Goal: Information Seeking & Learning: Learn about a topic

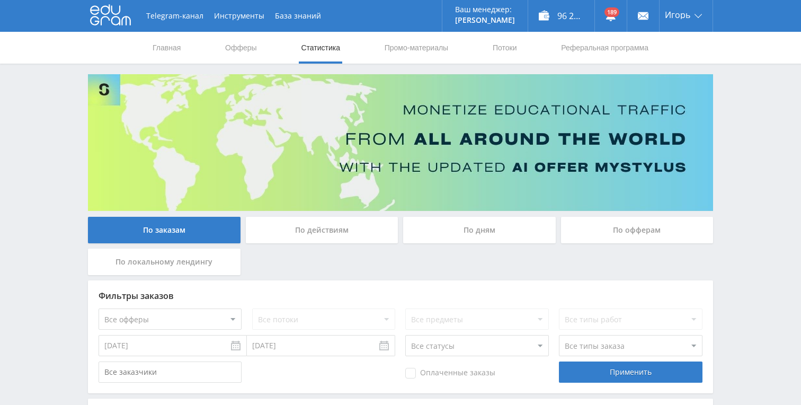
click at [486, 226] on div "По дням" at bounding box center [479, 230] width 153 height 26
click at [0, 0] on input "По дням" at bounding box center [0, 0] width 0 height 0
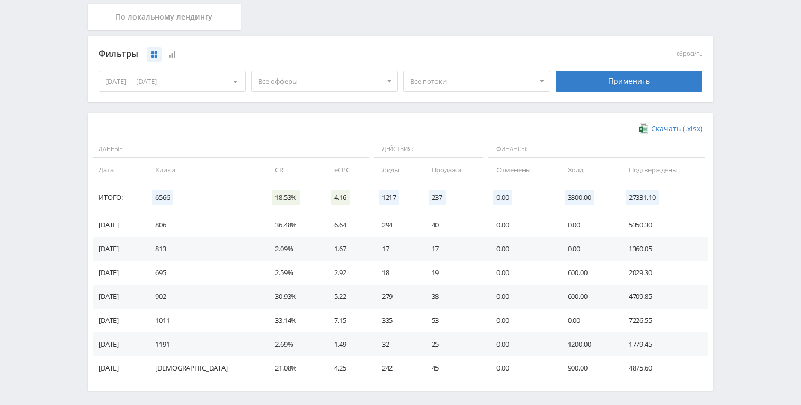
scroll to position [208, 0]
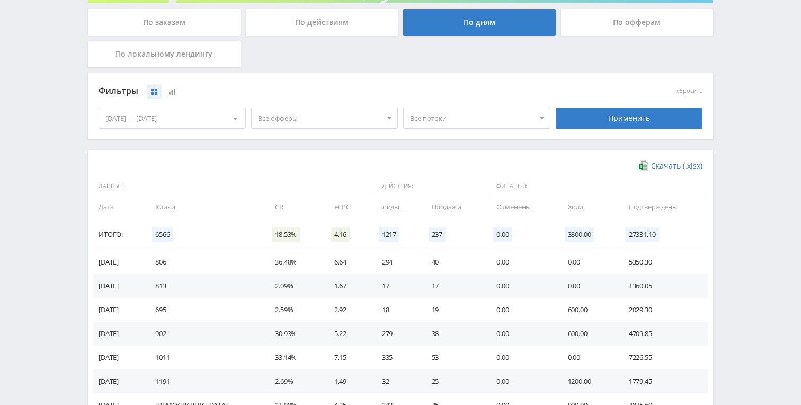
click at [644, 16] on div "По офферам" at bounding box center [637, 22] width 153 height 26
click at [0, 0] on input "По офферам" at bounding box center [0, 0] width 0 height 0
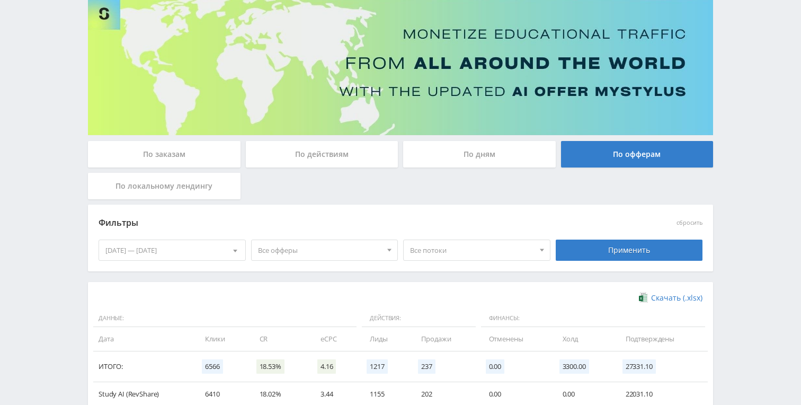
scroll to position [63, 0]
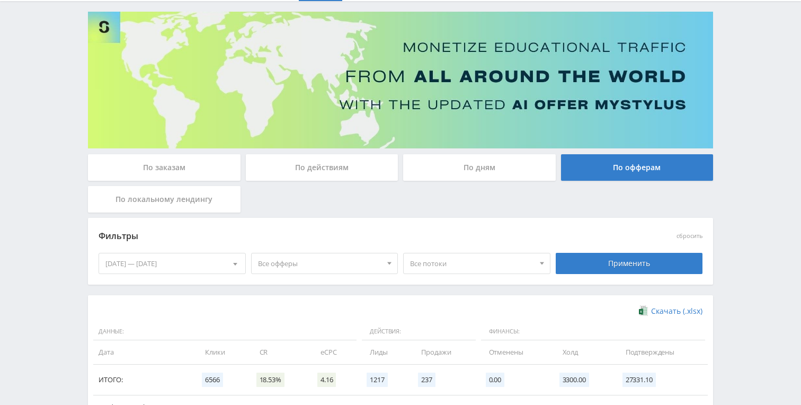
click at [180, 264] on div "[DATE] — [DATE]" at bounding box center [172, 263] width 146 height 20
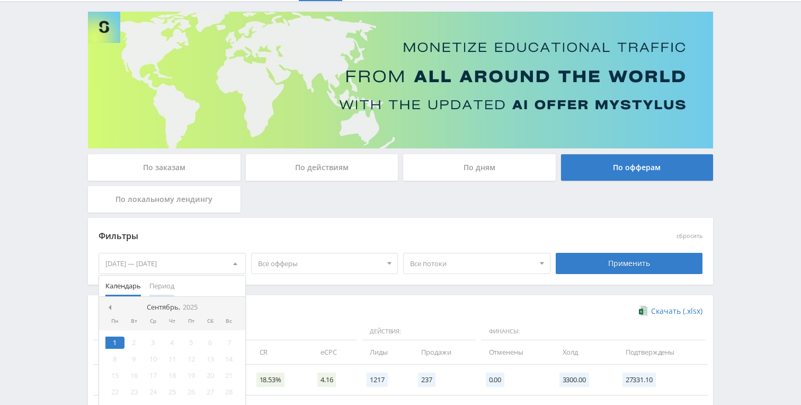
scroll to position [72, 0]
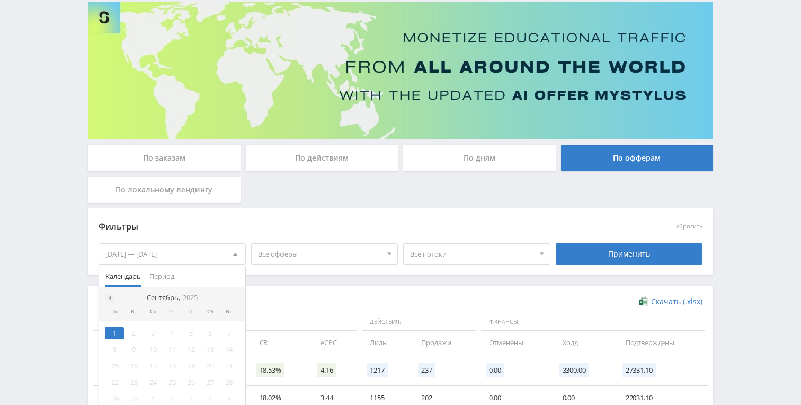
click at [110, 299] on span at bounding box center [108, 297] width 5 height 5
click at [192, 335] on div "1" at bounding box center [191, 333] width 19 height 12
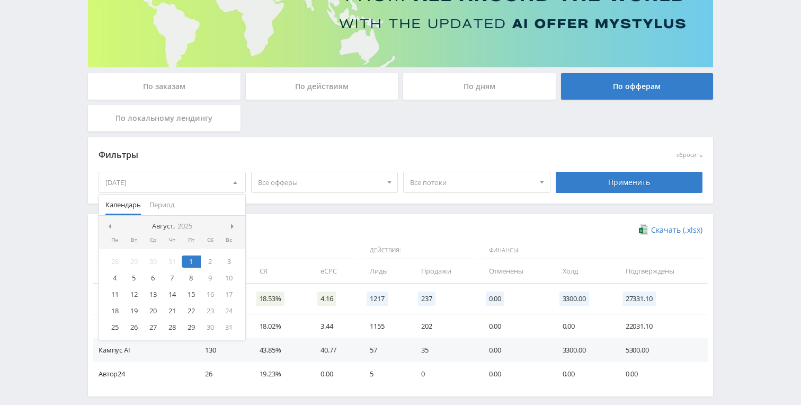
scroll to position [147, 0]
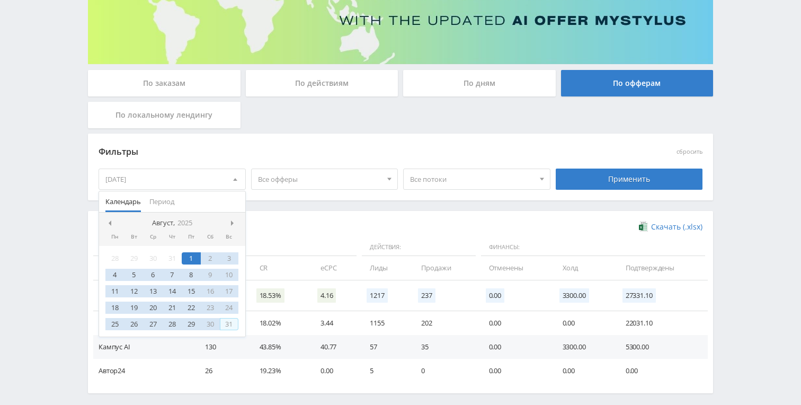
click at [228, 323] on div "31" at bounding box center [229, 324] width 19 height 12
click at [612, 185] on div "Применить" at bounding box center [629, 178] width 147 height 21
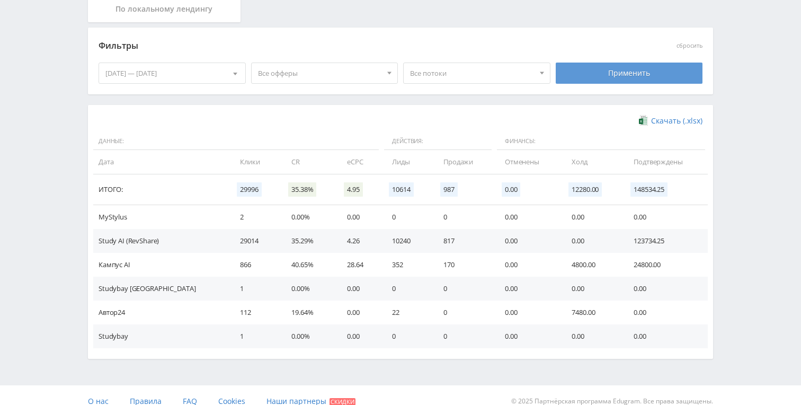
scroll to position [254, 0]
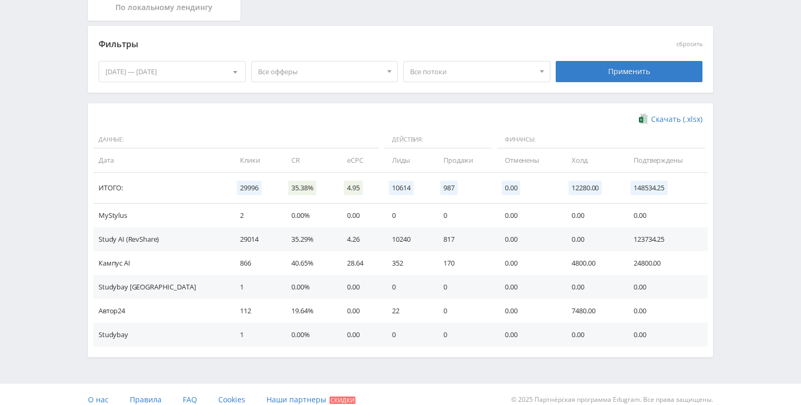
click at [281, 242] on td "35.29%" at bounding box center [309, 239] width 56 height 24
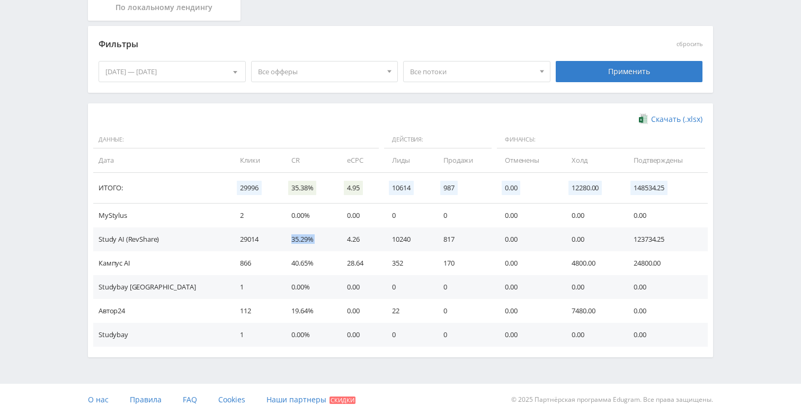
click at [281, 242] on td "35.29%" at bounding box center [309, 239] width 56 height 24
click at [336, 241] on td "4.26" at bounding box center [358, 239] width 45 height 24
click at [381, 241] on td "10240" at bounding box center [406, 239] width 51 height 24
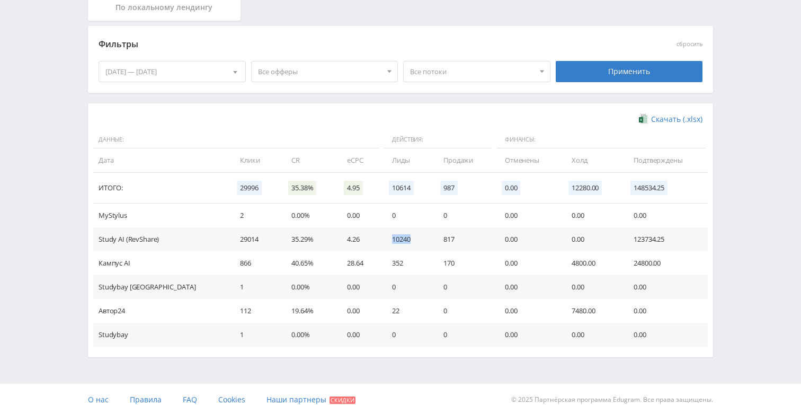
click at [381, 241] on td "10240" at bounding box center [406, 239] width 51 height 24
click at [381, 238] on td "10240" at bounding box center [406, 239] width 51 height 24
click at [381, 237] on td "10240" at bounding box center [406, 239] width 51 height 24
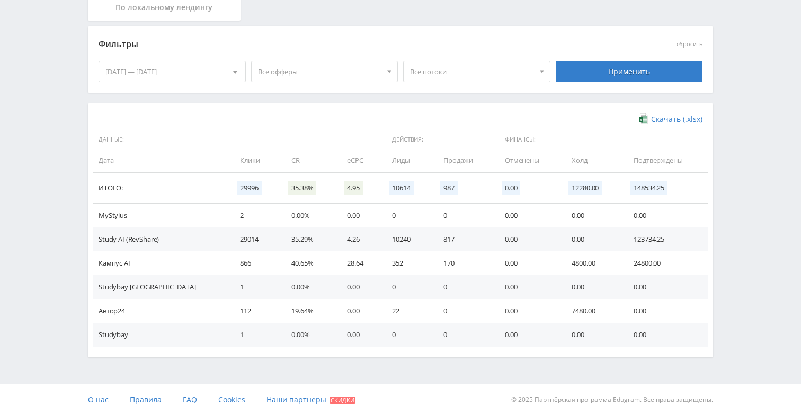
click at [433, 242] on td "817" at bounding box center [463, 239] width 61 height 24
click at [433, 237] on td "817" at bounding box center [463, 239] width 61 height 24
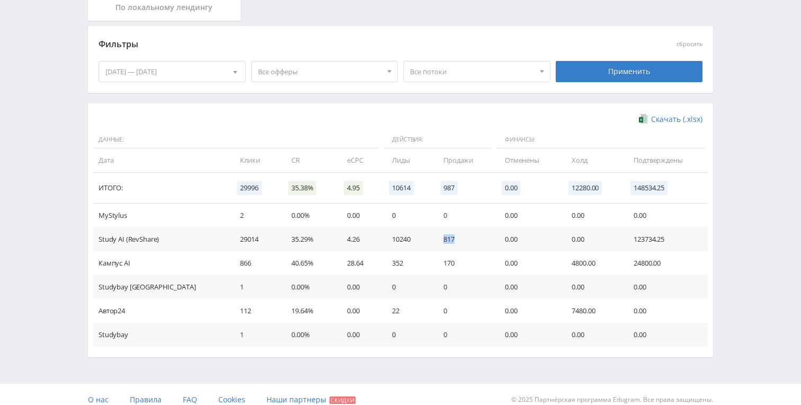
click at [433, 237] on td "817" at bounding box center [463, 239] width 61 height 24
click at [633, 236] on td "123734.25" at bounding box center [665, 239] width 85 height 24
click at [433, 236] on td "817" at bounding box center [463, 239] width 61 height 24
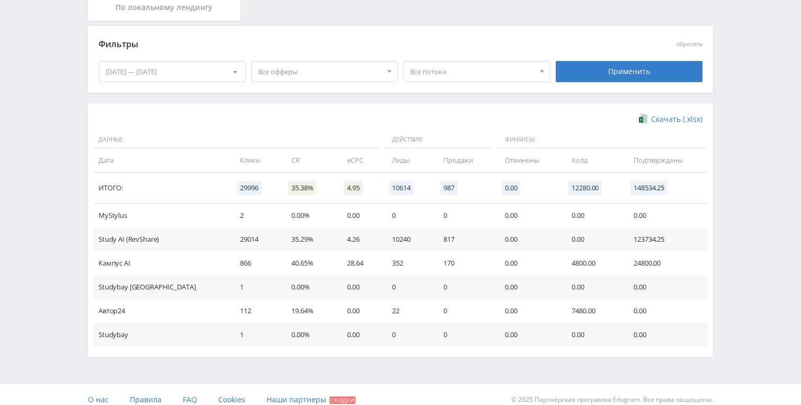
click at [381, 237] on td "10240" at bounding box center [406, 239] width 51 height 24
click at [433, 237] on td "817" at bounding box center [463, 239] width 61 height 24
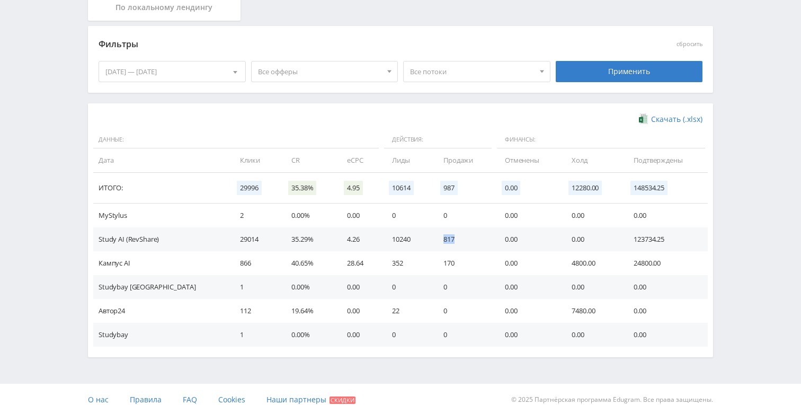
click at [433, 237] on td "817" at bounding box center [463, 239] width 61 height 24
click at [648, 242] on td "123734.25" at bounding box center [665, 239] width 85 height 24
click at [636, 239] on td "123734.25" at bounding box center [665, 239] width 85 height 24
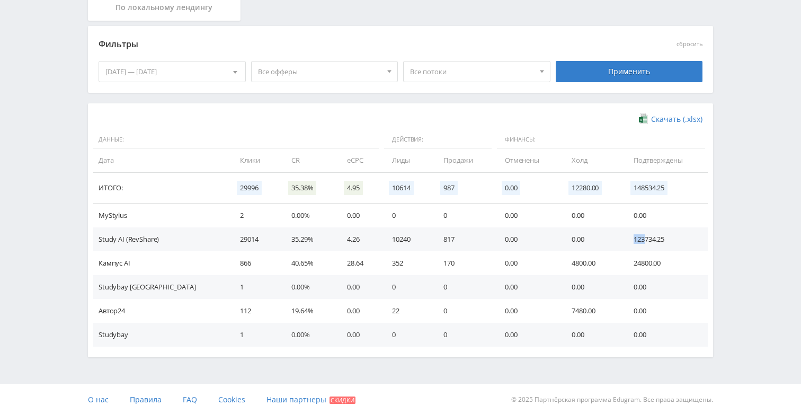
drag, startPoint x: 627, startPoint y: 238, endPoint x: 640, endPoint y: 237, distance: 12.7
click at [640, 237] on td "123734.25" at bounding box center [665, 239] width 85 height 24
click at [633, 236] on td "123734.25" at bounding box center [665, 239] width 85 height 24
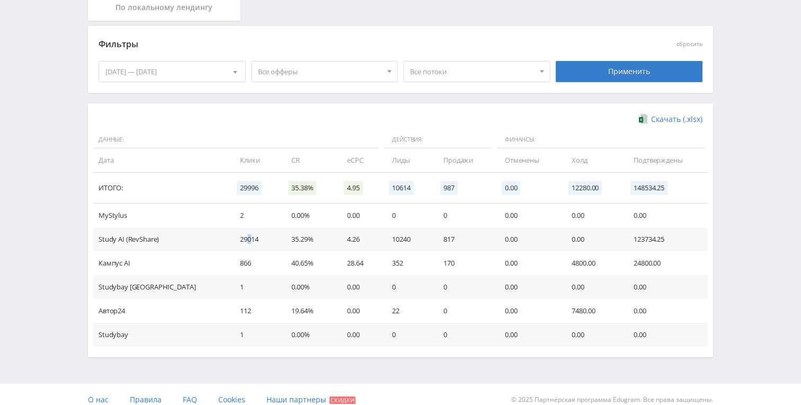
click at [229, 243] on td "29014" at bounding box center [254, 239] width 51 height 24
click at [281, 242] on td "35.29%" at bounding box center [309, 239] width 56 height 24
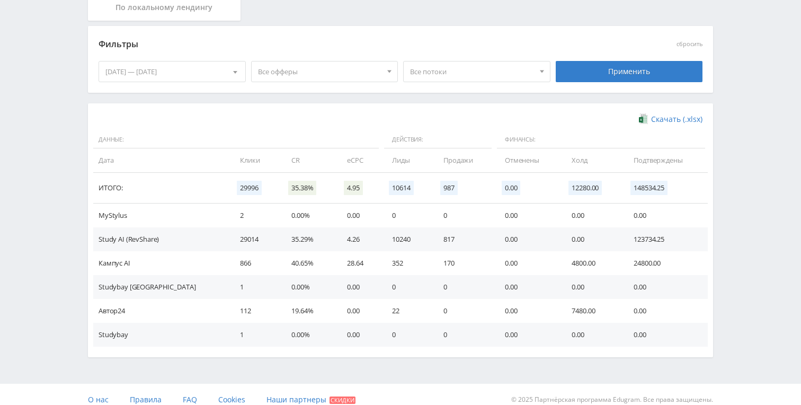
click at [658, 262] on td "24800.00" at bounding box center [665, 263] width 85 height 24
click at [641, 262] on td "24800.00" at bounding box center [665, 263] width 85 height 24
click at [229, 263] on td "866" at bounding box center [254, 263] width 51 height 24
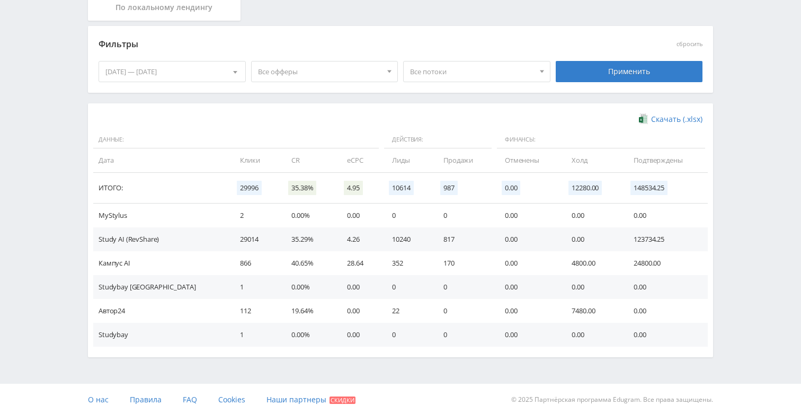
click at [281, 267] on td "40.65%" at bounding box center [309, 263] width 56 height 24
click at [647, 264] on td "24800.00" at bounding box center [665, 263] width 85 height 24
click at [119, 310] on td "Автор24" at bounding box center [161, 311] width 136 height 24
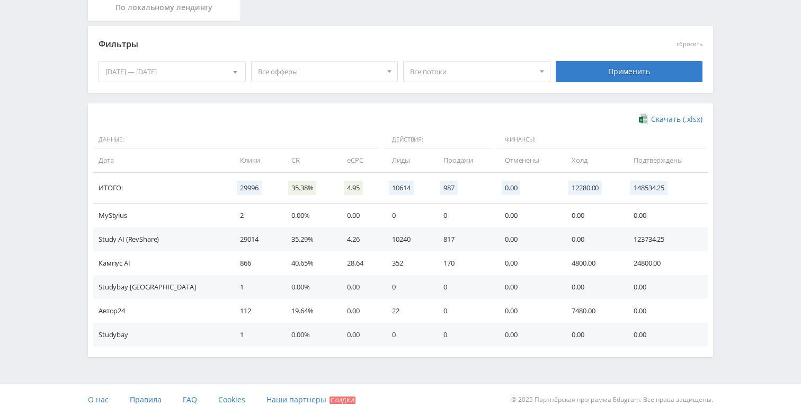
click at [122, 238] on td "Study AI (RevShare)" at bounding box center [161, 239] width 136 height 24
click at [158, 241] on td "Study AI (RevShare)" at bounding box center [161, 239] width 136 height 24
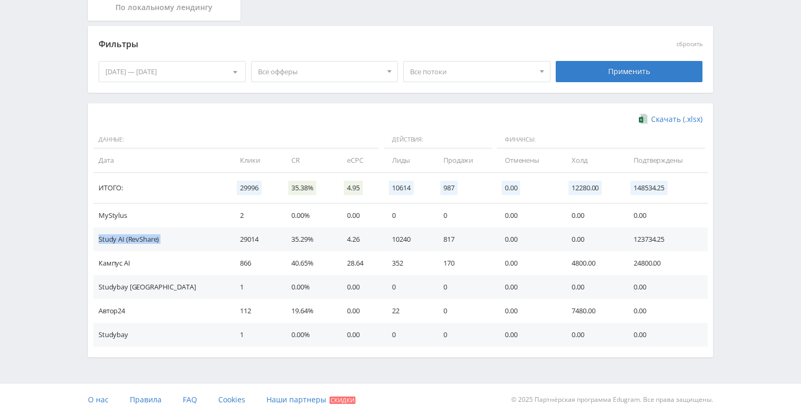
click at [158, 241] on td "Study AI (RevShare)" at bounding box center [161, 239] width 136 height 24
click at [229, 298] on td "1" at bounding box center [254, 287] width 51 height 24
click at [114, 263] on td "Кампус AI" at bounding box center [161, 263] width 136 height 24
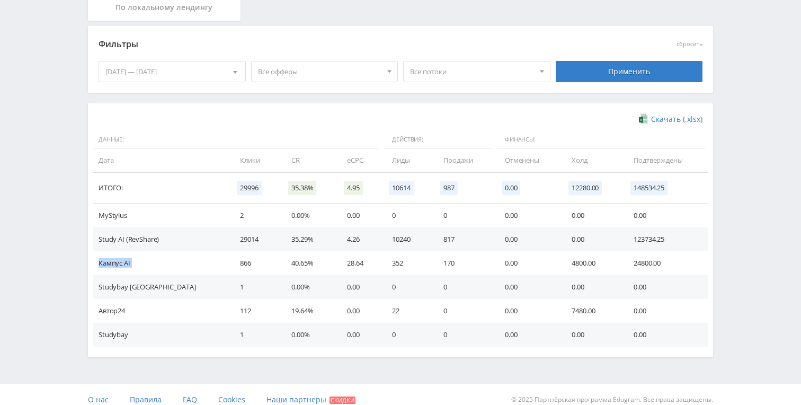
copy tr "Кампус AI"
click at [164, 71] on div "[DATE] — [DATE]" at bounding box center [172, 71] width 146 height 20
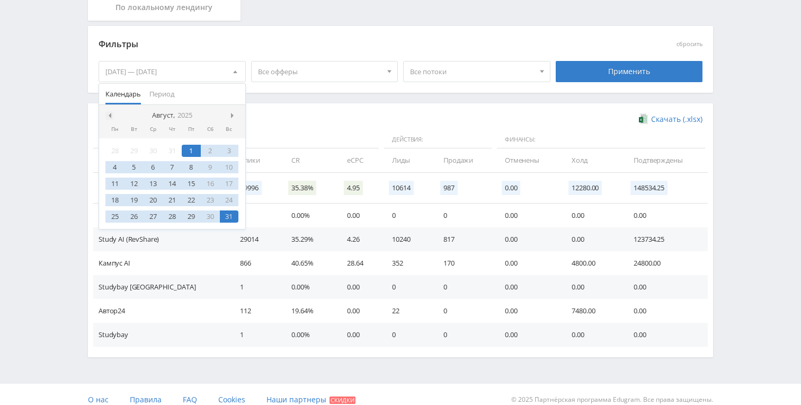
click at [109, 114] on span at bounding box center [108, 115] width 5 height 5
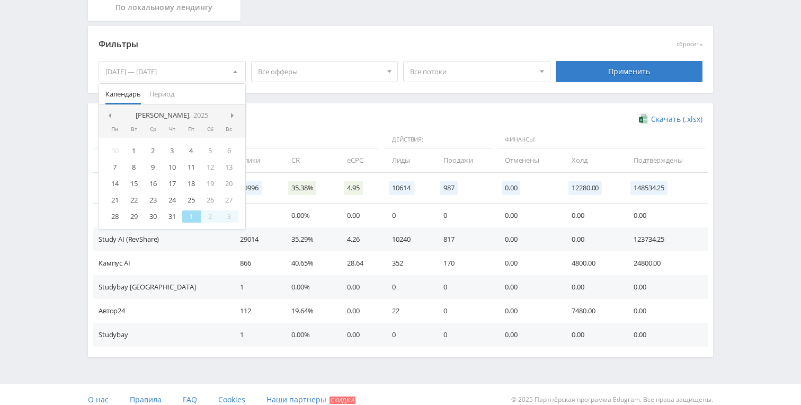
click at [109, 114] on span at bounding box center [108, 115] width 5 height 5
click at [136, 147] on div "1" at bounding box center [134, 151] width 19 height 12
click at [231, 113] on span at bounding box center [233, 115] width 5 height 5
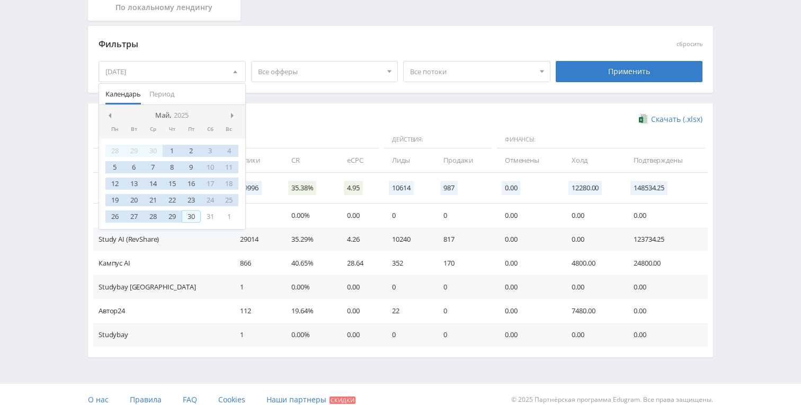
click at [191, 217] on div "30" at bounding box center [191, 216] width 19 height 12
click at [603, 68] on div "Применить" at bounding box center [629, 71] width 147 height 21
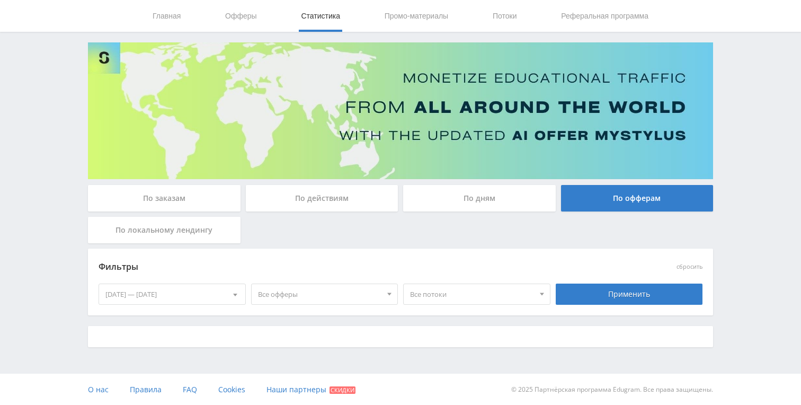
scroll to position [170, 0]
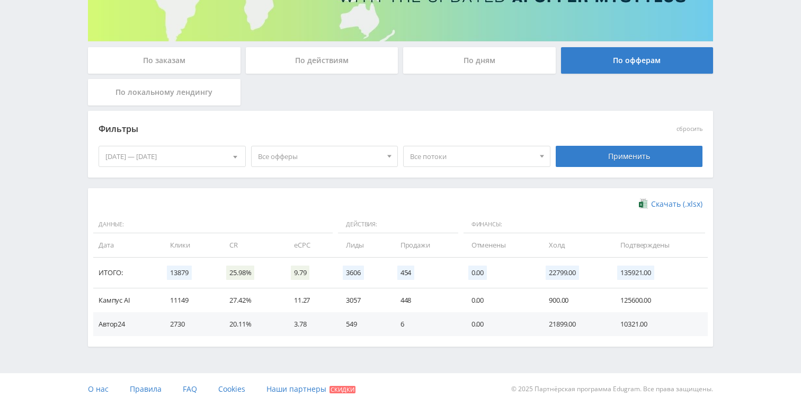
click at [406, 302] on td "448" at bounding box center [425, 300] width 71 height 24
click at [633, 297] on td "125600.00" at bounding box center [659, 300] width 98 height 24
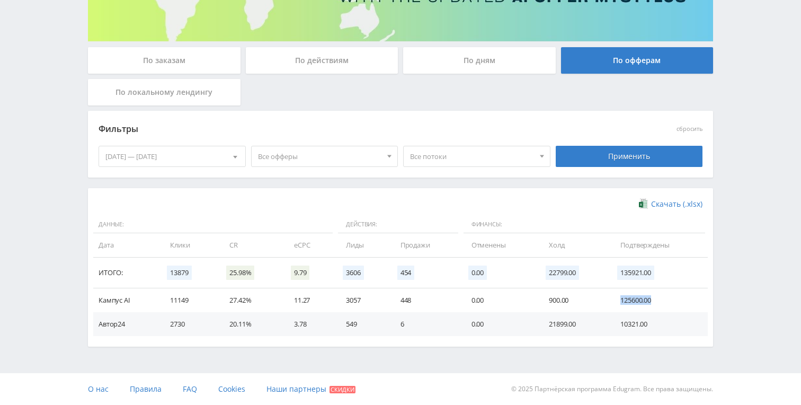
click at [633, 297] on td "125600.00" at bounding box center [659, 300] width 98 height 24
click at [590, 316] on td "21899.00" at bounding box center [574, 324] width 72 height 24
click at [628, 325] on td "10321.00" at bounding box center [659, 324] width 98 height 24
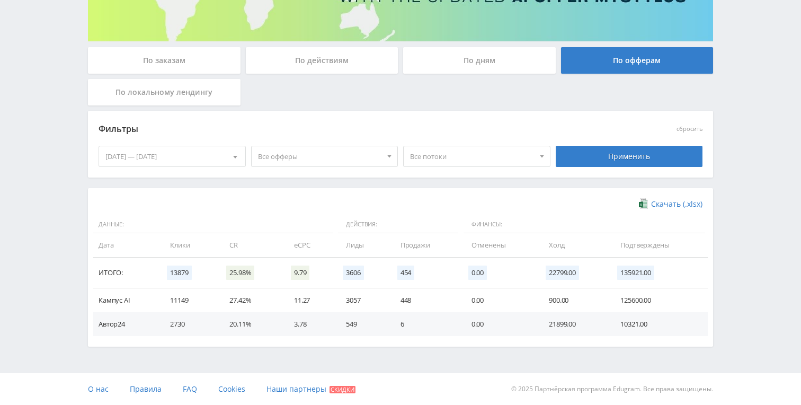
click at [637, 294] on td "125600.00" at bounding box center [659, 300] width 98 height 24
click at [167, 299] on td "11149" at bounding box center [188, 300] width 59 height 24
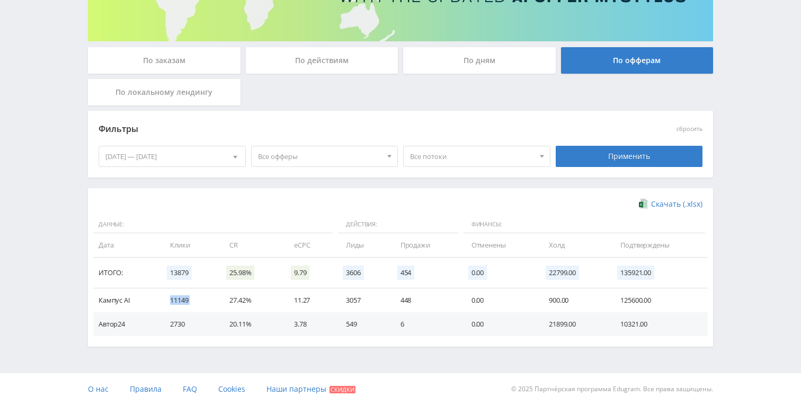
click at [167, 299] on td "11149" at bounding box center [188, 300] width 59 height 24
click at [183, 297] on td "11149" at bounding box center [188, 300] width 59 height 24
click at [167, 297] on td "11149" at bounding box center [188, 300] width 59 height 24
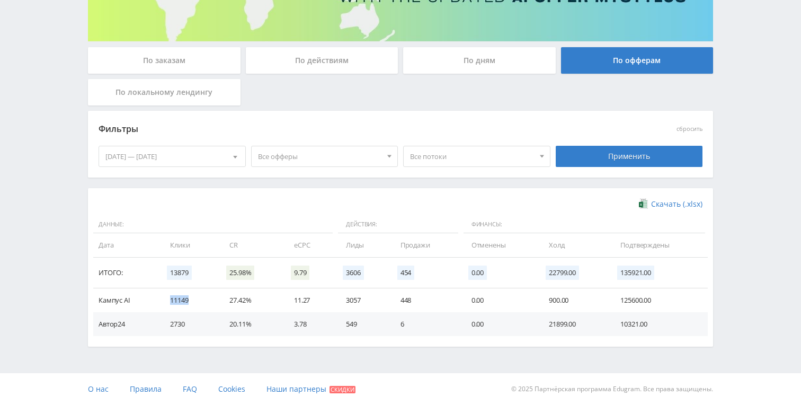
click at [167, 297] on td "11149" at bounding box center [188, 300] width 59 height 24
click at [172, 298] on td "11149" at bounding box center [188, 300] width 59 height 24
click at [358, 299] on td "3057" at bounding box center [362, 300] width 54 height 24
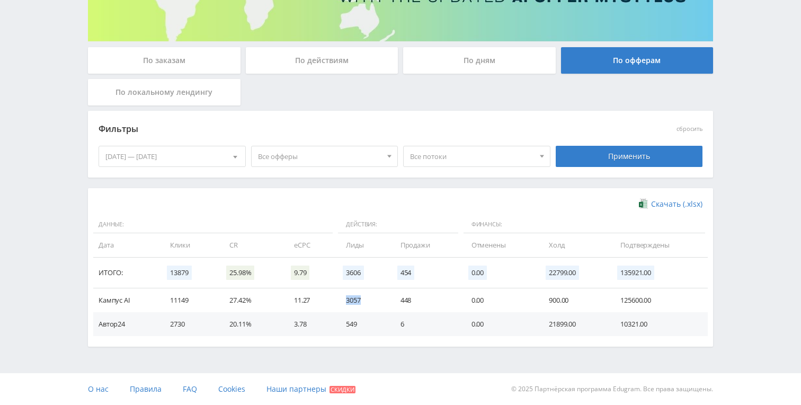
click at [358, 299] on td "3057" at bounding box center [362, 300] width 54 height 24
click at [402, 298] on td "448" at bounding box center [425, 300] width 71 height 24
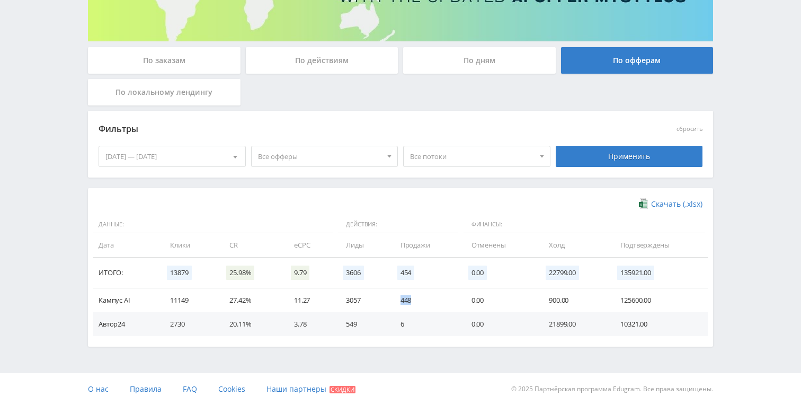
click at [402, 298] on td "448" at bounding box center [425, 300] width 71 height 24
click at [442, 158] on span "Все потоки" at bounding box center [472, 156] width 124 height 20
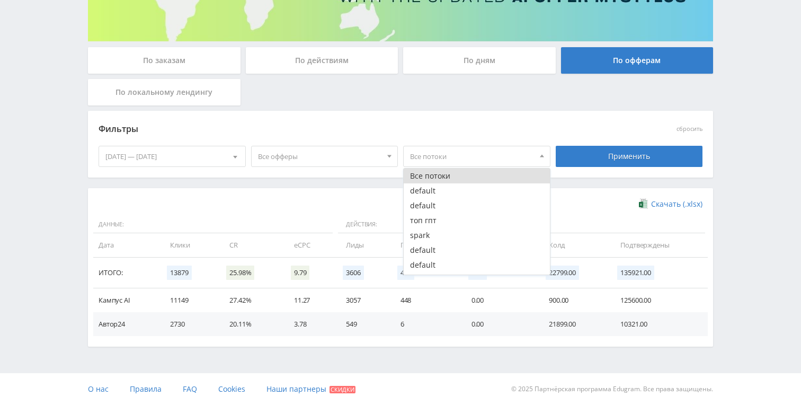
click at [442, 158] on span "Все потоки" at bounding box center [472, 156] width 124 height 20
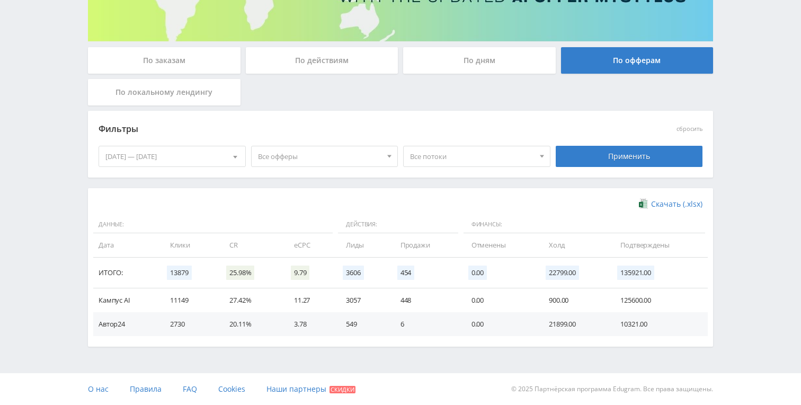
click at [329, 59] on div "По действиям" at bounding box center [322, 60] width 153 height 26
click at [0, 0] on input "По действиям" at bounding box center [0, 0] width 0 height 0
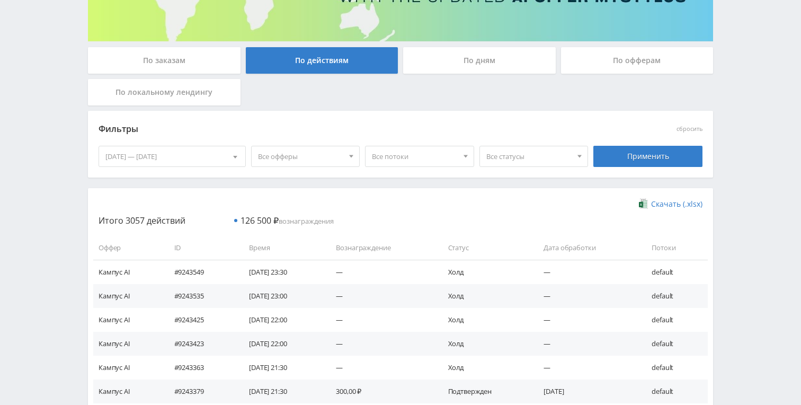
click at [294, 162] on span "Все офферы" at bounding box center [301, 156] width 86 height 20
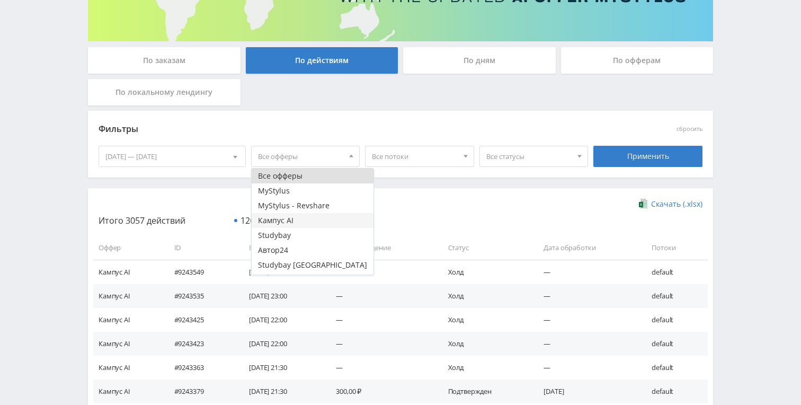
click at [292, 224] on button "Кампус AI" at bounding box center [313, 220] width 122 height 15
click at [295, 220] on button "Кампус AI" at bounding box center [313, 220] width 122 height 15
click at [307, 222] on button "Кампус AI" at bounding box center [313, 220] width 122 height 15
click at [419, 156] on span "Все потоки" at bounding box center [415, 156] width 86 height 20
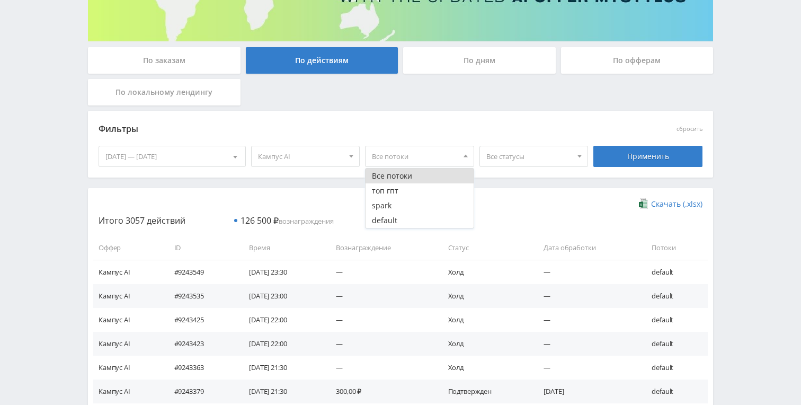
click at [428, 154] on span "Все потоки" at bounding box center [415, 156] width 86 height 20
click at [514, 152] on span "Все статусы" at bounding box center [529, 156] width 86 height 20
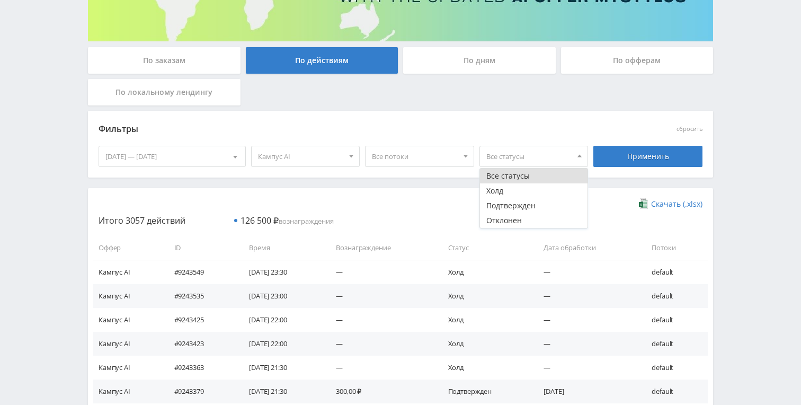
click at [532, 127] on div "Фильтры" at bounding box center [325, 129] width 452 height 16
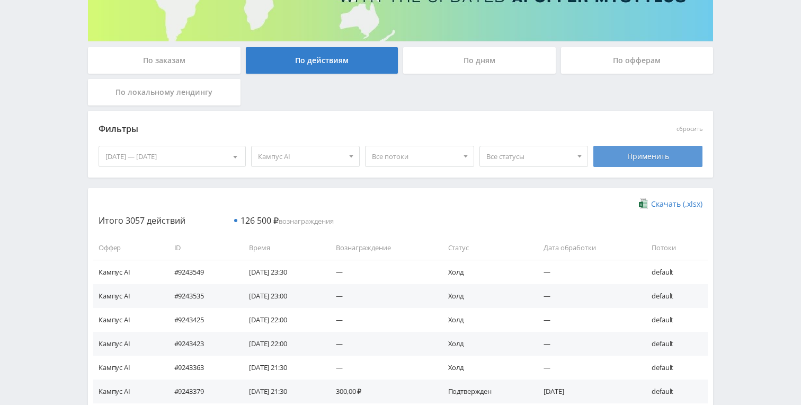
click at [653, 157] on div "Применить" at bounding box center [647, 156] width 109 height 21
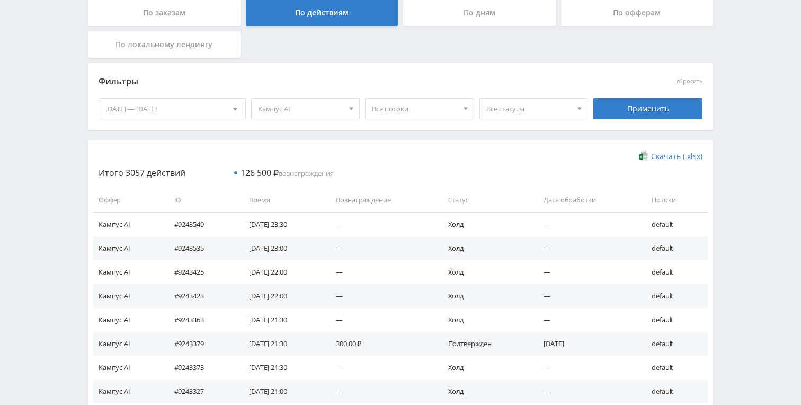
scroll to position [0, 0]
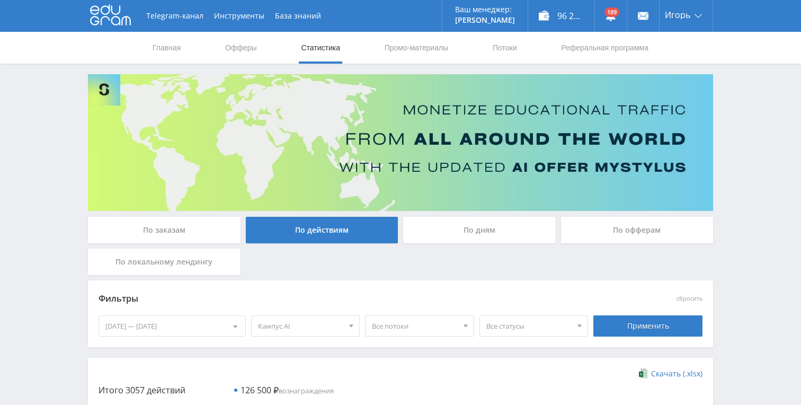
click at [166, 228] on div "По заказам" at bounding box center [164, 230] width 153 height 26
click at [0, 0] on input "По заказам" at bounding box center [0, 0] width 0 height 0
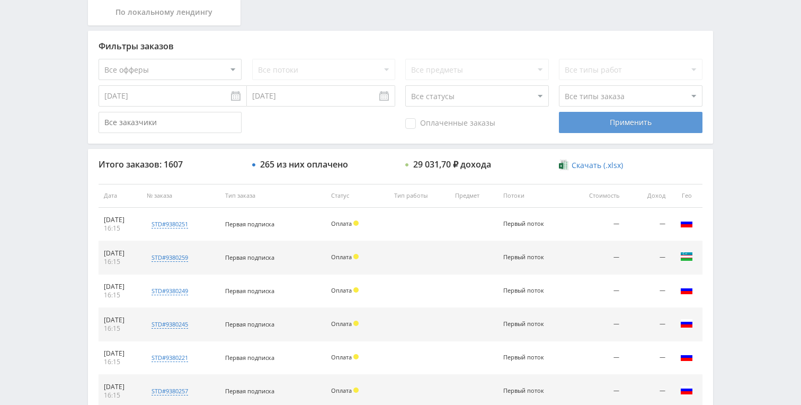
scroll to position [251, 0]
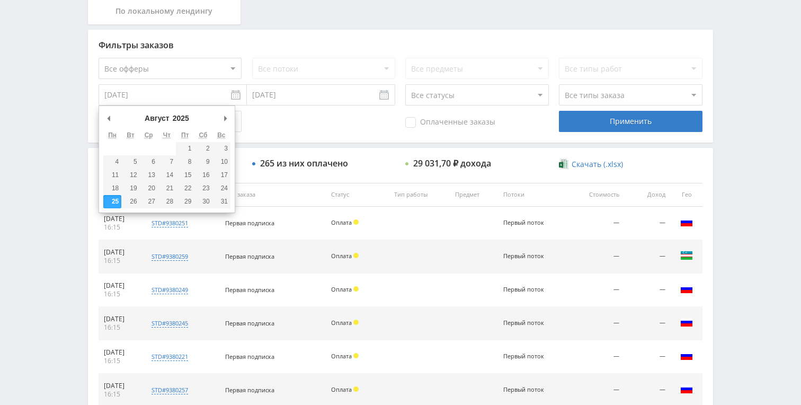
click at [173, 90] on input "[DATE]" at bounding box center [173, 94] width 148 height 21
click at [121, 118] on div "[PERSON_NAME] Март Апрель Май Июнь [PERSON_NAME] Сентябрь Октябрь Ноябрь [DATE]…" at bounding box center [166, 119] width 127 height 18
type input "[DATE]"
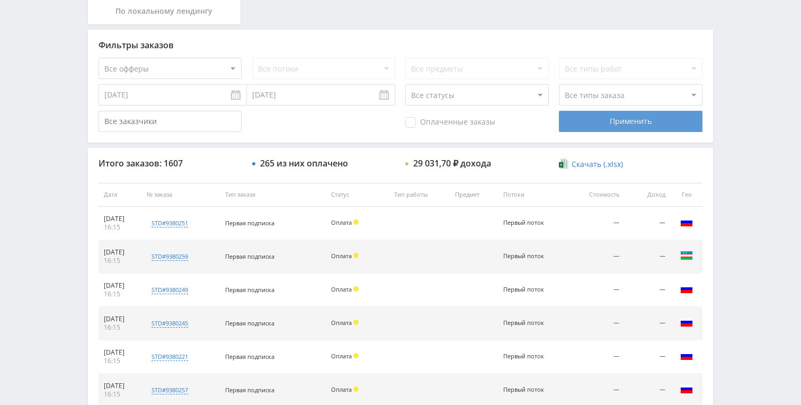
click at [631, 128] on div "Применить" at bounding box center [630, 121] width 143 height 21
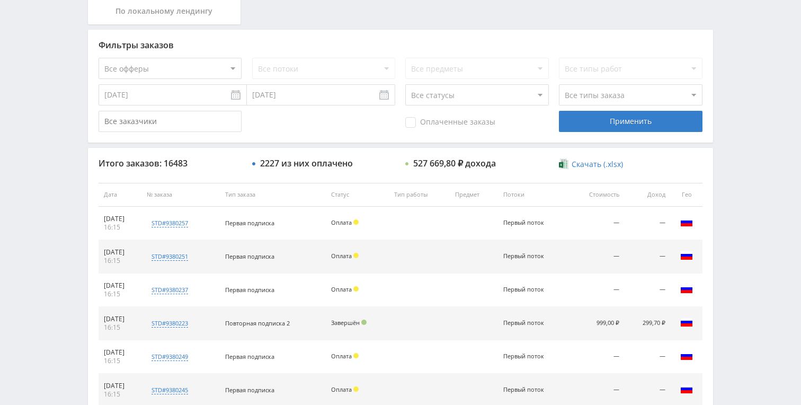
click at [588, 167] on span "Скачать (.xlsx)" at bounding box center [597, 164] width 51 height 8
click at [473, 99] on select "Все статусы В аукционе В работе На гарантии Завершен Возврат Черновик" at bounding box center [476, 94] width 143 height 21
click at [616, 102] on select "Все типы заказа [PERSON_NAME] Новый заказ" at bounding box center [630, 94] width 143 height 21
select select "1"
click at [559, 84] on select "Все типы заказа [PERSON_NAME] Новый заказ" at bounding box center [630, 94] width 143 height 21
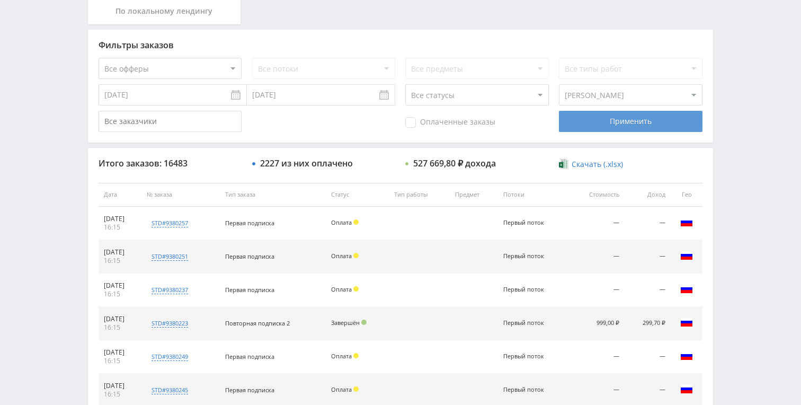
click at [611, 114] on div "Применить" at bounding box center [630, 121] width 143 height 21
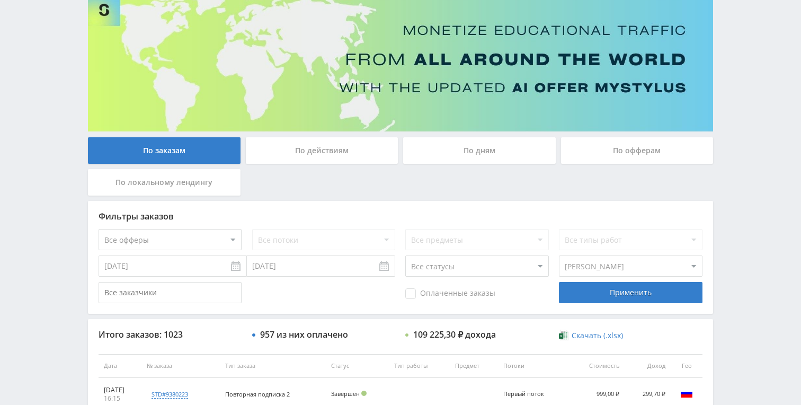
scroll to position [83, 0]
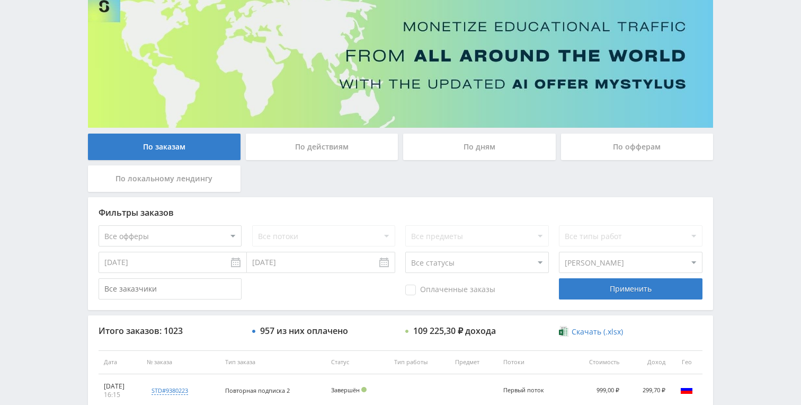
click at [460, 260] on select "Все статусы В аукционе В работе На гарантии Завершен Возврат Черновик" at bounding box center [476, 262] width 143 height 21
click at [482, 263] on select "Все статусы В аукционе В работе На гарантии Завершен Возврат Черновик" at bounding box center [476, 262] width 143 height 21
click at [405, 252] on select "Все статусы В аукционе В работе На гарантии Завершен Возврат Черновик" at bounding box center [476, 262] width 143 height 21
click at [176, 236] on select "Все офферы MyStylus MyStylus - Revshare Кампус AI Studybay Автор24 Studybay Bra…" at bounding box center [170, 235] width 143 height 21
select select "340"
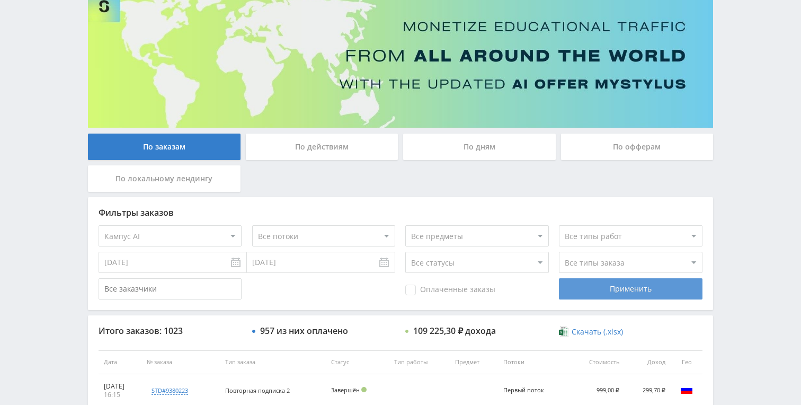
drag, startPoint x: 176, startPoint y: 236, endPoint x: 610, endPoint y: 295, distance: 437.9
click at [610, 295] on div "Применить" at bounding box center [630, 288] width 143 height 21
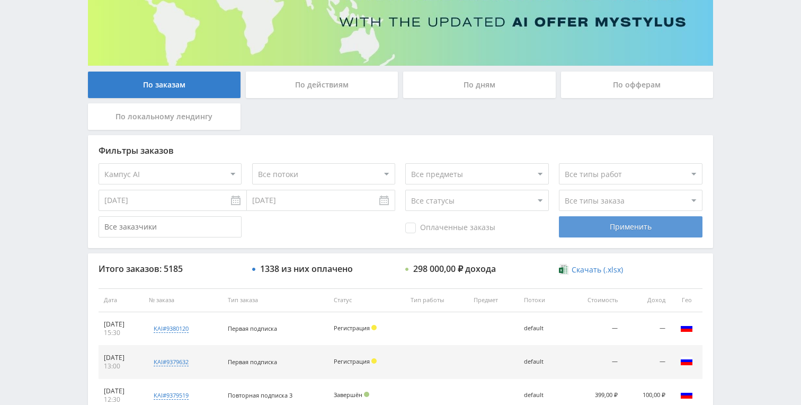
scroll to position [158, 0]
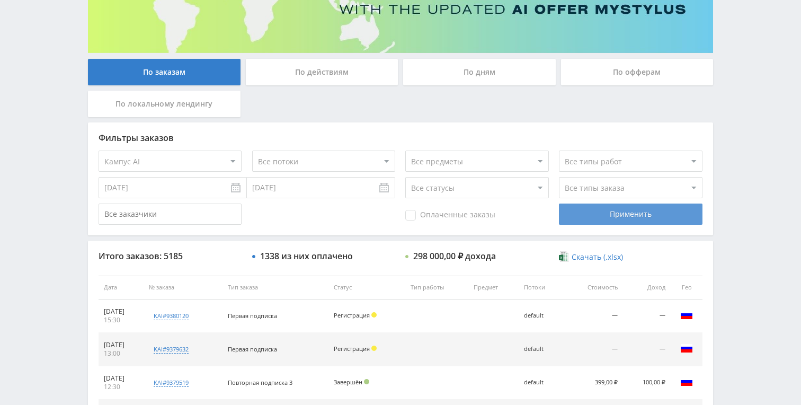
click at [616, 161] on select "Все типы работ" at bounding box center [630, 160] width 143 height 21
click at [559, 150] on select "Все типы работ" at bounding box center [630, 160] width 143 height 21
click at [489, 180] on select "Все статусы В аукционе В работе На гарантии Завершен Возврат Черновик" at bounding box center [476, 187] width 143 height 21
click at [477, 155] on select "Все предметы" at bounding box center [476, 160] width 143 height 21
click at [339, 160] on select "Все потоки топ гпт spark default" at bounding box center [323, 160] width 143 height 21
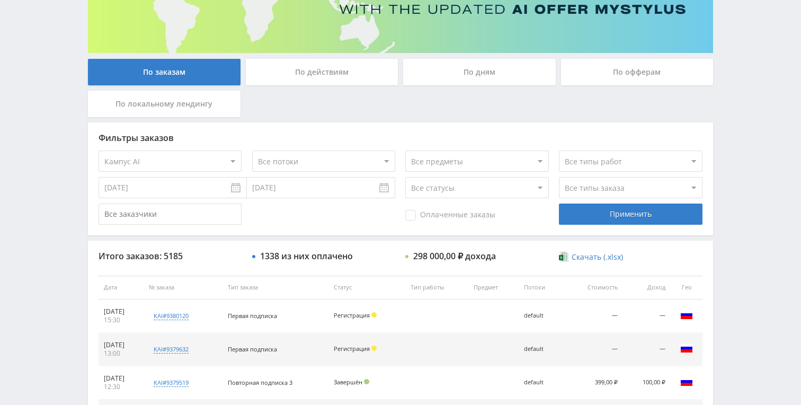
click at [252, 150] on select "Все потоки топ гпт spark default" at bounding box center [323, 160] width 143 height 21
click at [620, 161] on select "Все типы работ" at bounding box center [630, 160] width 143 height 21
click at [559, 150] on select "Все типы работ" at bounding box center [630, 160] width 143 height 21
click at [596, 185] on select "Все типы заказа [PERSON_NAME] Новый заказ" at bounding box center [630, 187] width 143 height 21
select select "1"
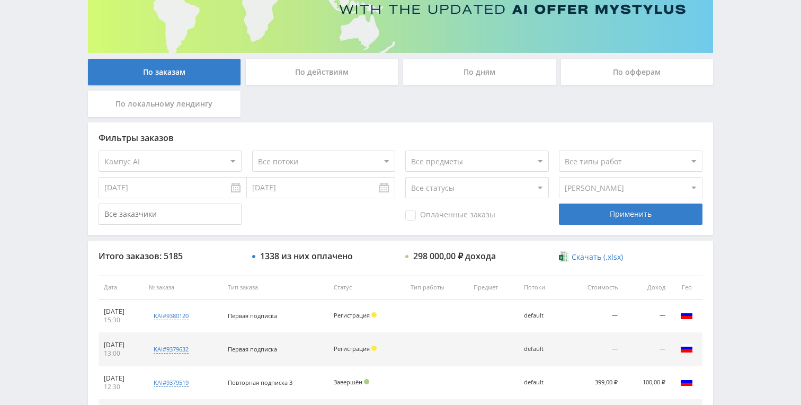
click at [559, 177] on select "Все типы заказа [PERSON_NAME] Новый заказ" at bounding box center [630, 187] width 143 height 21
click at [609, 219] on div "Применить" at bounding box center [630, 213] width 143 height 21
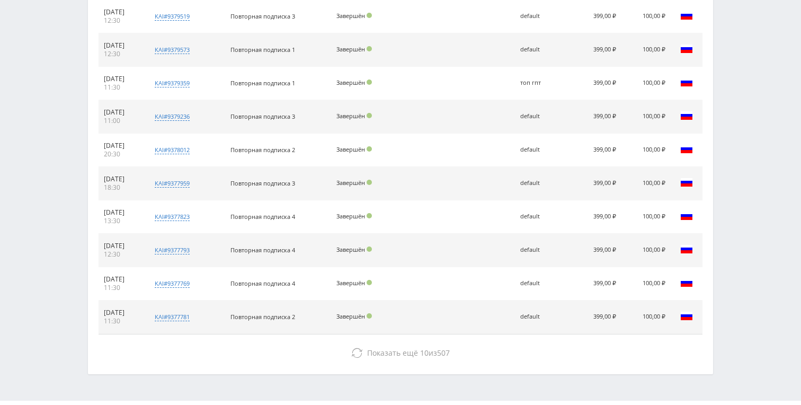
scroll to position [450, 0]
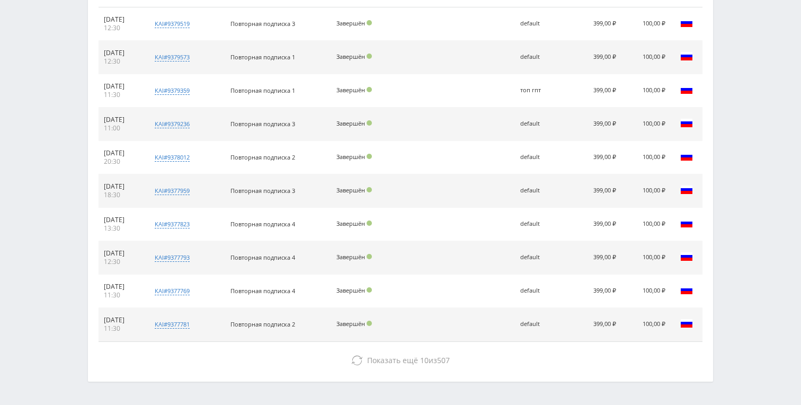
click at [602, 225] on td "399,00 ₽" at bounding box center [592, 224] width 60 height 33
click at [599, 224] on td "399,00 ₽" at bounding box center [592, 224] width 60 height 33
click at [596, 224] on td "399,00 ₽" at bounding box center [592, 224] width 60 height 33
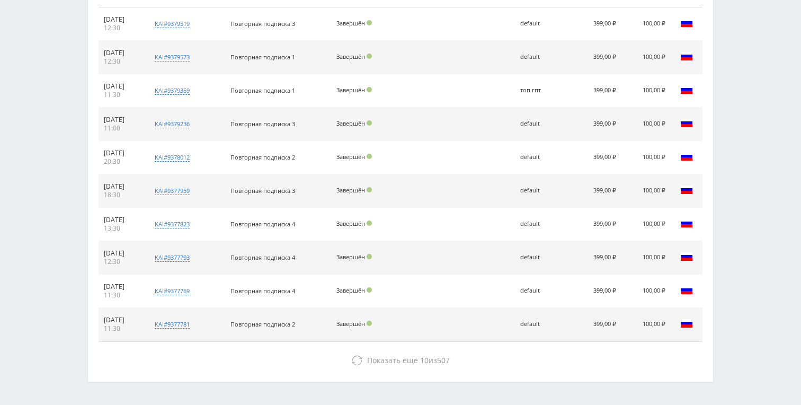
click at [596, 224] on td "399,00 ₽" at bounding box center [592, 224] width 60 height 33
click at [656, 221] on td "100,00 ₽" at bounding box center [646, 224] width 49 height 33
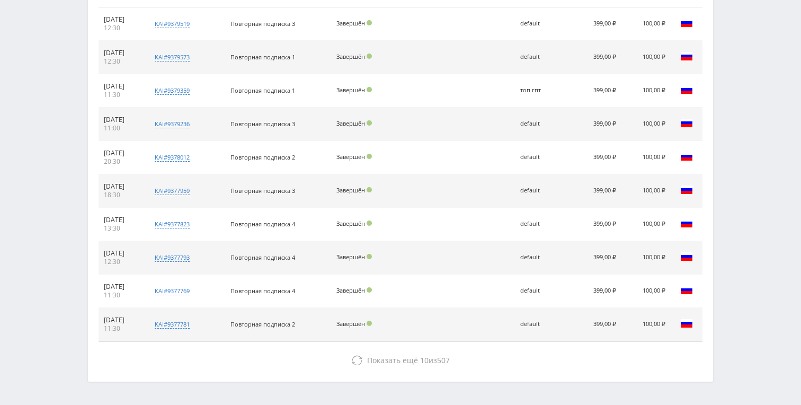
click at [656, 221] on td "100,00 ₽" at bounding box center [646, 224] width 49 height 33
